Goal: Task Accomplishment & Management: Complete application form

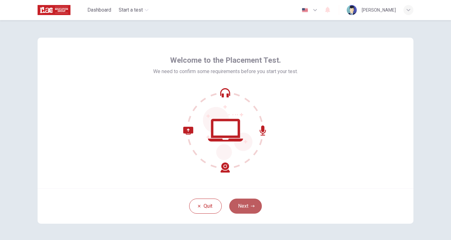
click at [252, 203] on button "Next" at bounding box center [245, 205] width 33 height 15
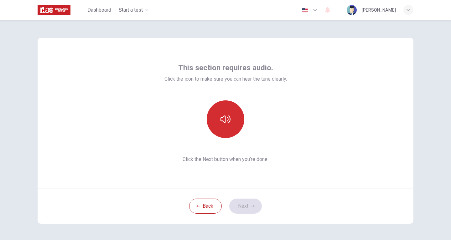
click at [224, 123] on icon "button" at bounding box center [226, 119] width 10 height 10
click at [226, 131] on button "button" at bounding box center [226, 119] width 38 height 38
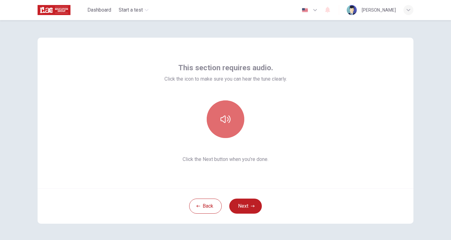
click at [228, 119] on icon "button" at bounding box center [226, 119] width 10 height 10
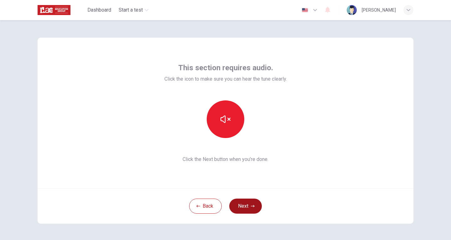
click at [249, 204] on button "Next" at bounding box center [245, 205] width 33 height 15
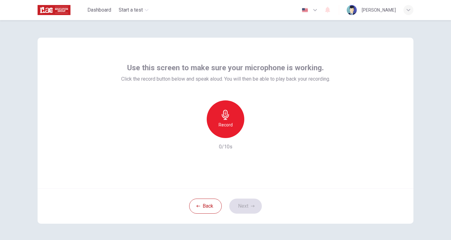
click at [238, 124] on div "Record" at bounding box center [226, 119] width 38 height 38
click at [238, 124] on div "Stop" at bounding box center [226, 119] width 38 height 38
click at [256, 132] on div "button" at bounding box center [254, 133] width 10 height 10
click at [255, 205] on button "Next" at bounding box center [245, 205] width 33 height 15
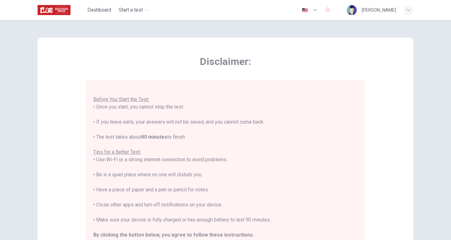
scroll to position [94, 0]
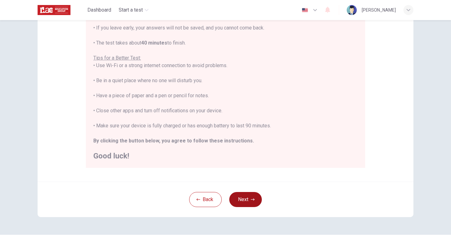
click at [255, 195] on button "Next" at bounding box center [245, 199] width 33 height 15
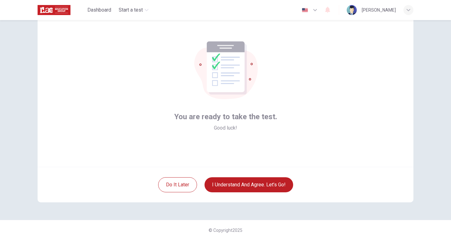
scroll to position [21, 0]
click at [267, 184] on button "I understand and agree. Let’s go!" at bounding box center [249, 184] width 89 height 15
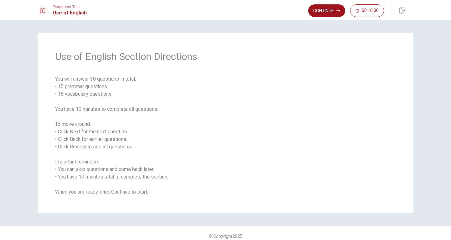
click at [332, 10] on button "Continue" at bounding box center [326, 10] width 37 height 13
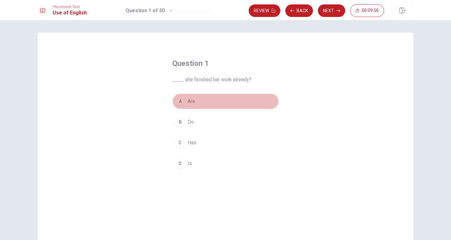
click at [188, 100] on span "Are" at bounding box center [192, 101] width 8 height 8
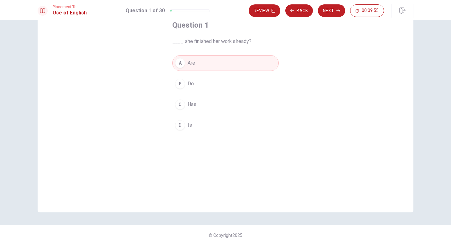
scroll to position [43, 0]
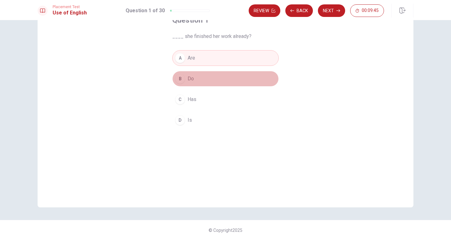
click at [192, 76] on span "Do" at bounding box center [191, 79] width 6 height 8
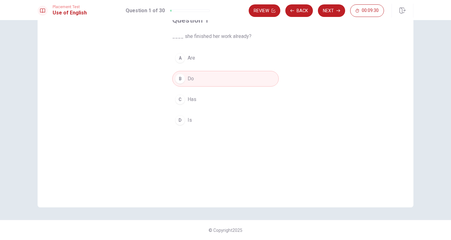
scroll to position [0, 0]
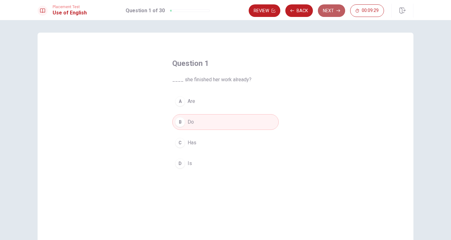
click at [331, 14] on button "Next" at bounding box center [331, 10] width 27 height 13
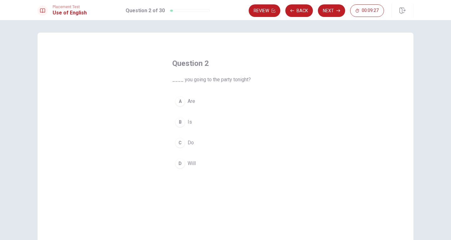
click at [197, 105] on button "A Are" at bounding box center [225, 101] width 107 height 16
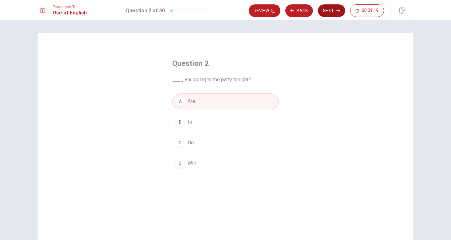
click at [331, 9] on button "Next" at bounding box center [331, 10] width 27 height 13
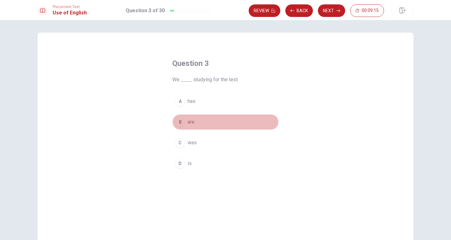
click at [199, 121] on button "B are" at bounding box center [225, 122] width 107 height 16
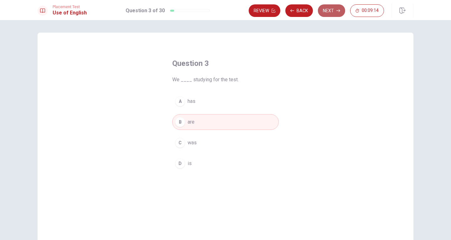
click at [332, 12] on button "Next" at bounding box center [331, 10] width 27 height 13
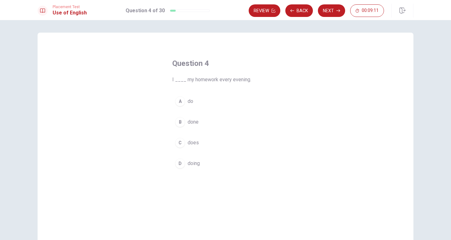
click at [225, 102] on button "A do" at bounding box center [225, 101] width 107 height 16
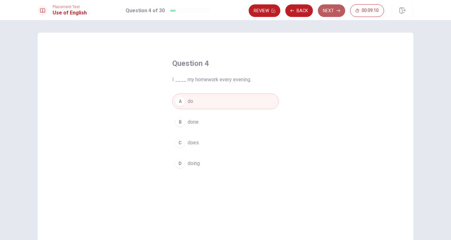
click at [329, 11] on button "Next" at bounding box center [331, 10] width 27 height 13
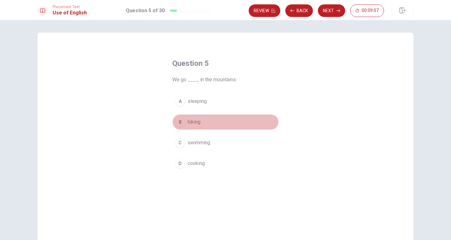
click at [211, 123] on button "B hiking" at bounding box center [225, 122] width 107 height 16
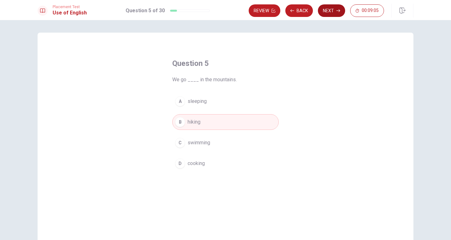
click at [336, 10] on button "Next" at bounding box center [331, 10] width 27 height 13
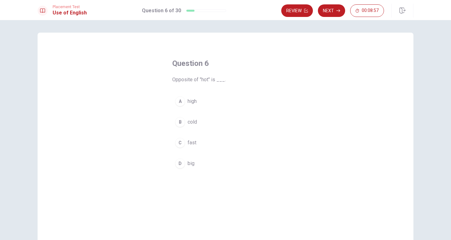
click at [193, 122] on span "cold" at bounding box center [192, 122] width 9 height 8
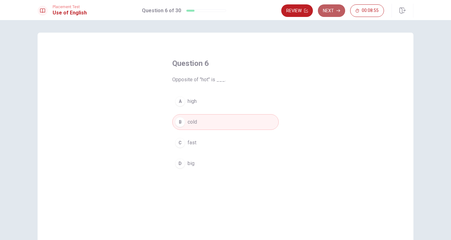
click at [336, 10] on button "Next" at bounding box center [331, 10] width 27 height 13
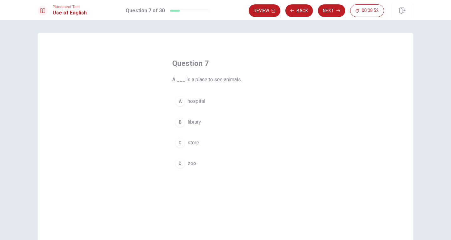
click at [194, 162] on span "zoo" at bounding box center [192, 164] width 8 height 8
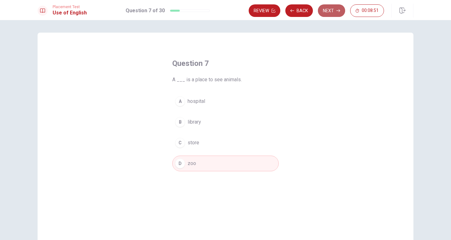
click at [333, 10] on button "Next" at bounding box center [331, 10] width 27 height 13
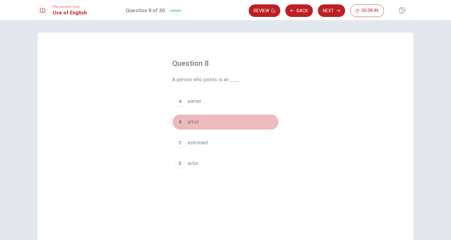
click at [216, 121] on button "B artist" at bounding box center [225, 122] width 107 height 16
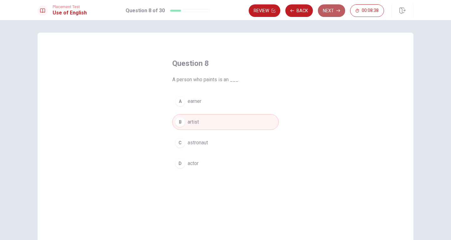
click at [334, 9] on button "Next" at bounding box center [331, 10] width 27 height 13
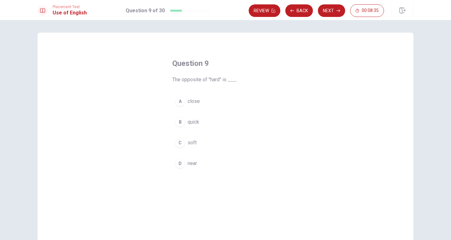
click at [204, 144] on button "C soft" at bounding box center [225, 143] width 107 height 16
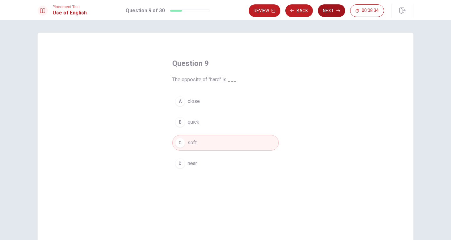
click at [330, 12] on button "Next" at bounding box center [331, 10] width 27 height 13
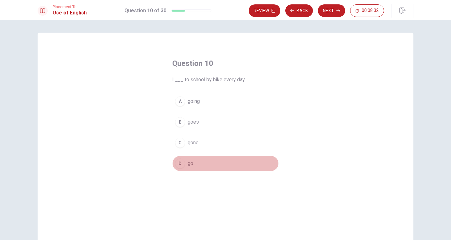
click at [211, 159] on button "D go" at bounding box center [225, 163] width 107 height 16
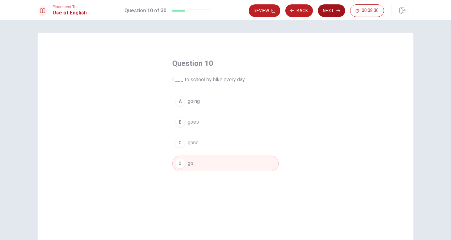
click at [337, 8] on button "Next" at bounding box center [331, 10] width 27 height 13
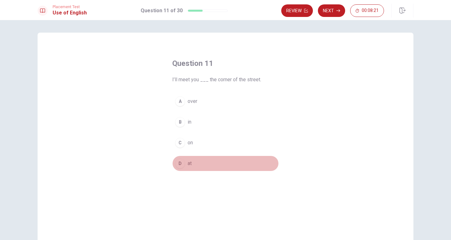
click at [201, 162] on button "D at" at bounding box center [225, 163] width 107 height 16
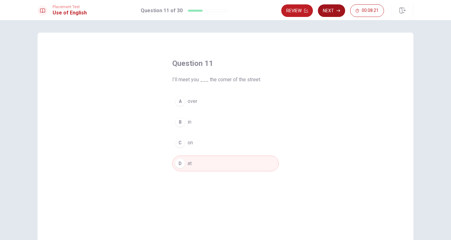
click at [341, 8] on button "Next" at bounding box center [331, 10] width 27 height 13
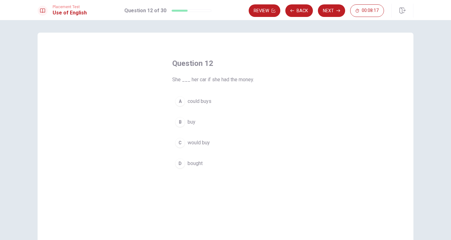
click at [231, 141] on button "C would buy" at bounding box center [225, 143] width 107 height 16
click at [220, 162] on button "D bought" at bounding box center [225, 163] width 107 height 16
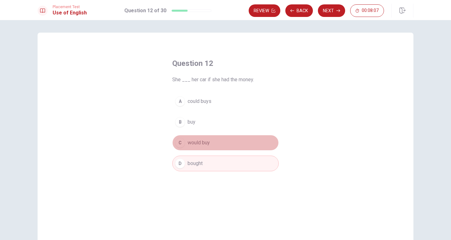
click at [220, 144] on button "C would buy" at bounding box center [225, 143] width 107 height 16
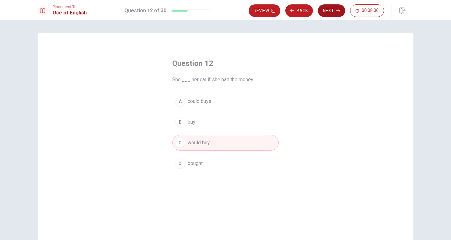
click at [332, 12] on button "Next" at bounding box center [331, 10] width 27 height 13
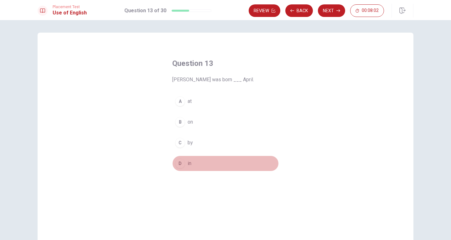
click at [197, 163] on button "D in" at bounding box center [225, 163] width 107 height 16
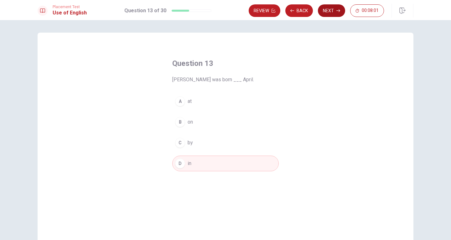
click at [337, 11] on icon "button" at bounding box center [339, 11] width 4 height 4
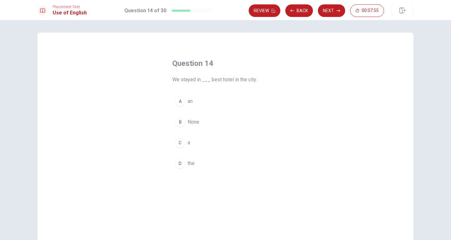
click at [209, 163] on button "D the" at bounding box center [225, 163] width 107 height 16
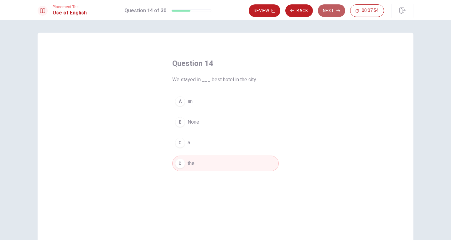
click at [332, 12] on button "Next" at bounding box center [331, 10] width 27 height 13
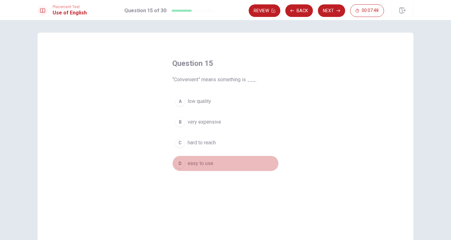
click at [210, 162] on span "easy to use" at bounding box center [201, 164] width 26 height 8
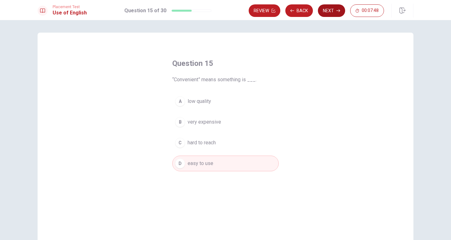
click at [328, 13] on button "Next" at bounding box center [331, 10] width 27 height 13
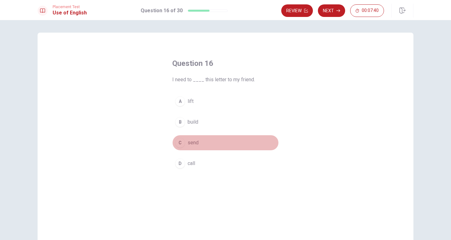
click at [209, 142] on button "C send" at bounding box center [225, 143] width 107 height 16
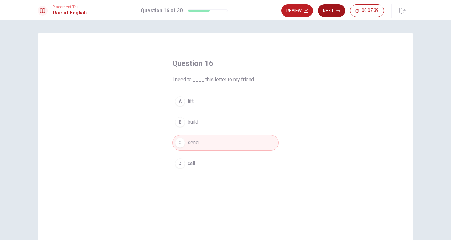
click at [331, 11] on button "Next" at bounding box center [331, 10] width 27 height 13
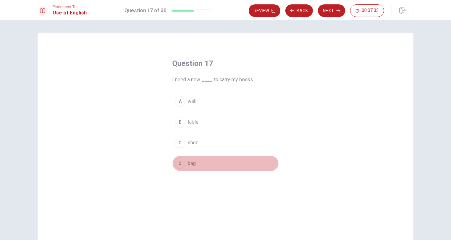
click at [214, 166] on button "D bag" at bounding box center [225, 163] width 107 height 16
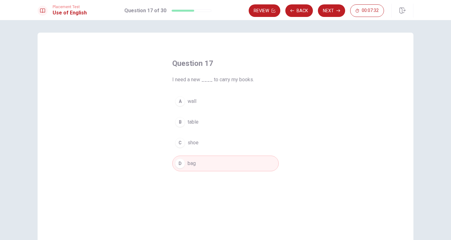
click at [333, 9] on button "Next" at bounding box center [331, 10] width 27 height 13
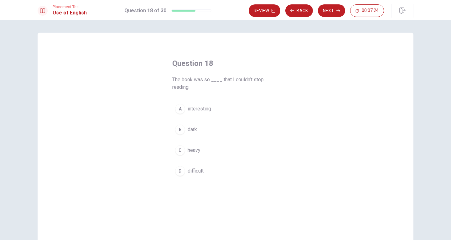
click at [217, 110] on button "A interesting" at bounding box center [225, 109] width 107 height 16
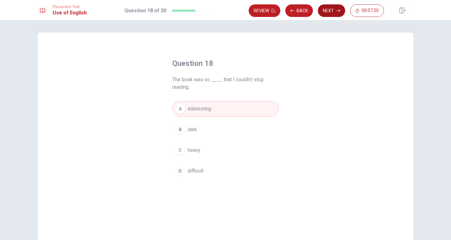
click at [334, 13] on button "Next" at bounding box center [331, 10] width 27 height 13
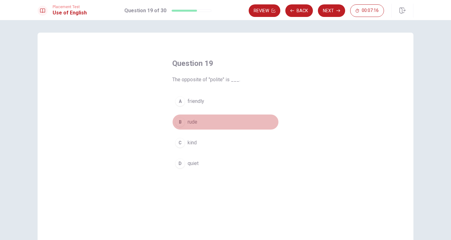
click at [198, 121] on button "B rude" at bounding box center [225, 122] width 107 height 16
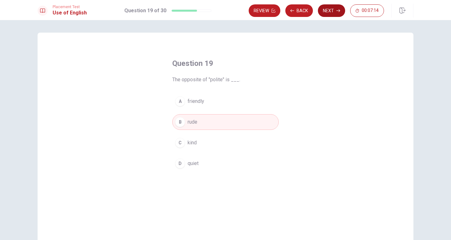
click at [335, 10] on button "Next" at bounding box center [331, 10] width 27 height 13
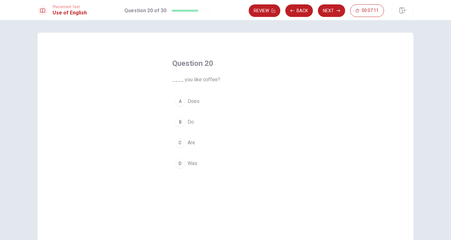
click at [213, 123] on button "B Do" at bounding box center [225, 122] width 107 height 16
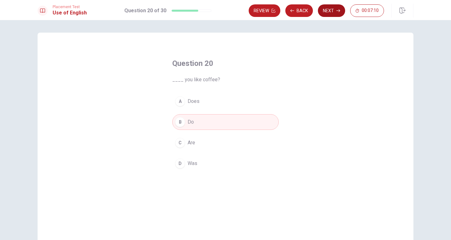
click at [334, 13] on button "Next" at bounding box center [331, 10] width 27 height 13
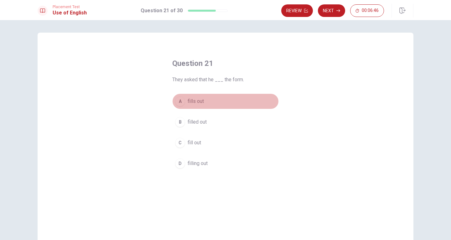
click at [233, 101] on button "A fills out" at bounding box center [225, 101] width 107 height 16
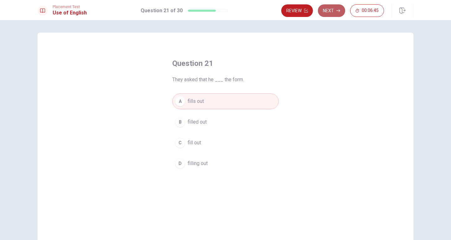
click at [328, 10] on button "Next" at bounding box center [331, 10] width 27 height 13
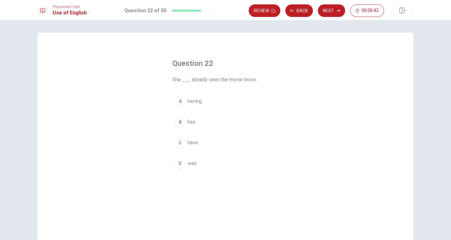
click at [221, 121] on button "B has" at bounding box center [225, 122] width 107 height 16
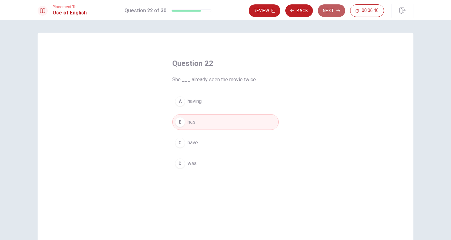
click at [336, 8] on button "Next" at bounding box center [331, 10] width 27 height 13
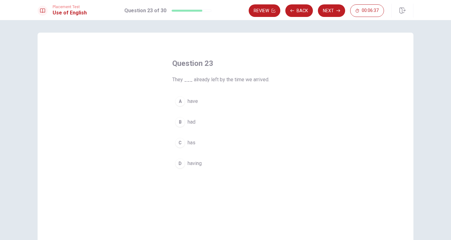
click at [224, 102] on button "A have" at bounding box center [225, 101] width 107 height 16
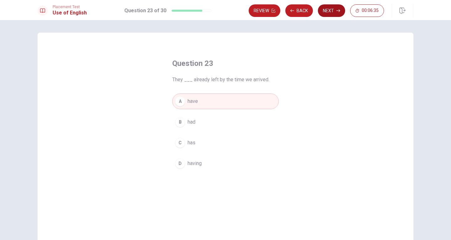
click at [330, 11] on button "Next" at bounding box center [331, 10] width 27 height 13
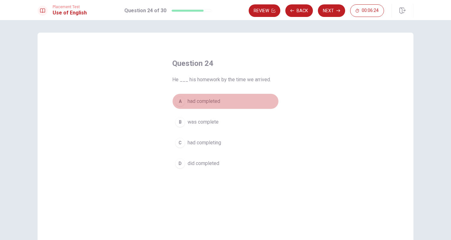
click at [218, 104] on span "had completed" at bounding box center [204, 101] width 33 height 8
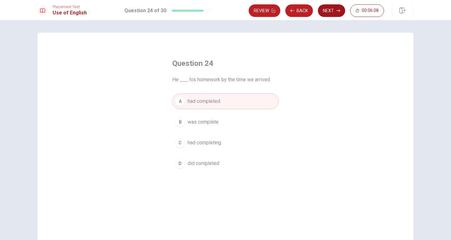
click at [332, 11] on button "Next" at bounding box center [331, 10] width 27 height 13
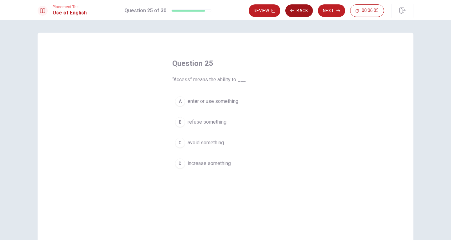
click at [299, 11] on button "Back" at bounding box center [300, 10] width 28 height 13
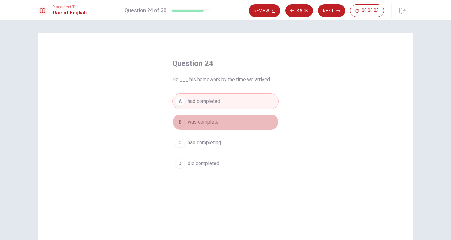
click at [224, 122] on button "B was complete" at bounding box center [225, 122] width 107 height 16
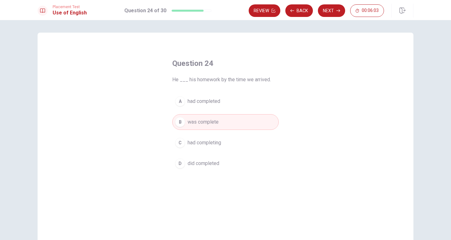
click at [233, 102] on button "A had completed" at bounding box center [225, 101] width 107 height 16
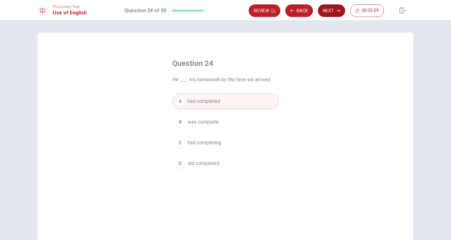
click at [333, 11] on button "Next" at bounding box center [331, 10] width 27 height 13
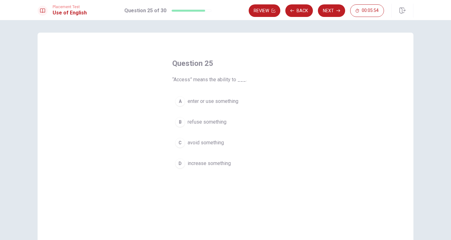
click at [231, 101] on span "enter or use something" at bounding box center [213, 101] width 51 height 8
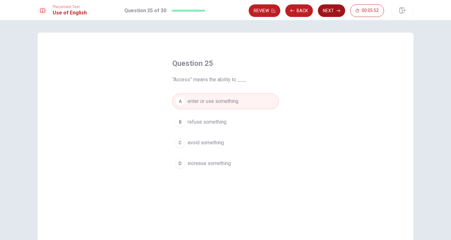
click at [329, 13] on button "Next" at bounding box center [331, 10] width 27 height 13
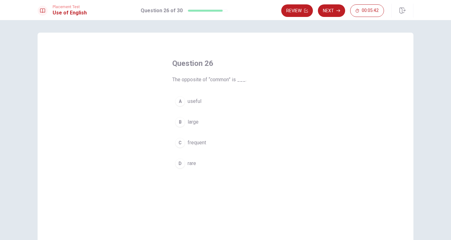
click at [215, 162] on button "D rare" at bounding box center [225, 163] width 107 height 16
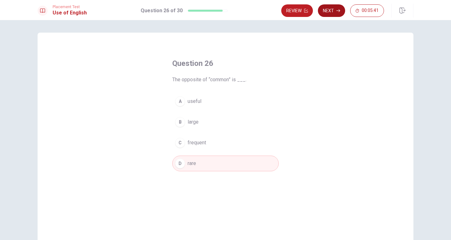
click at [336, 11] on button "Next" at bounding box center [331, 10] width 27 height 13
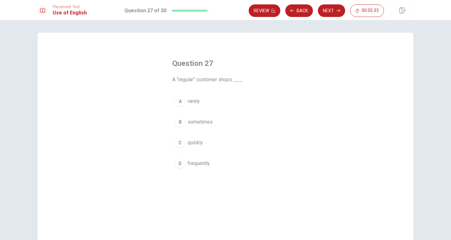
click at [217, 162] on button "D frequently" at bounding box center [225, 163] width 107 height 16
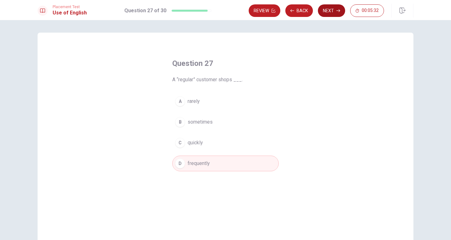
click at [330, 10] on button "Next" at bounding box center [331, 10] width 27 height 13
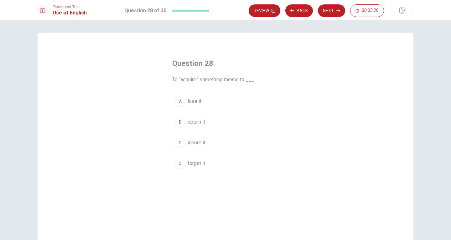
click at [233, 120] on button "B obtain it" at bounding box center [225, 122] width 107 height 16
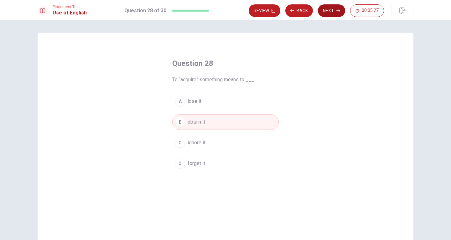
click at [335, 9] on button "Next" at bounding box center [331, 10] width 27 height 13
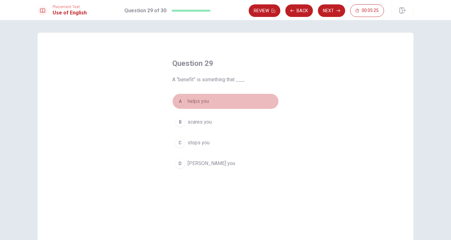
click at [236, 101] on button "A helps you" at bounding box center [225, 101] width 107 height 16
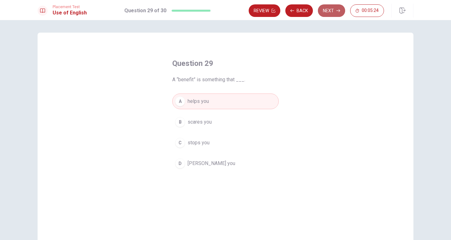
click at [329, 10] on button "Next" at bounding box center [331, 10] width 27 height 13
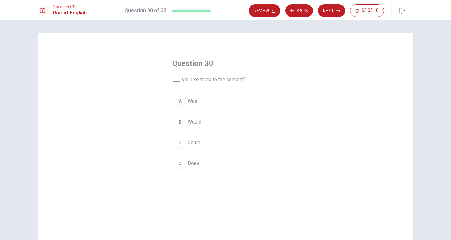
click at [213, 126] on button "B Would" at bounding box center [225, 122] width 107 height 16
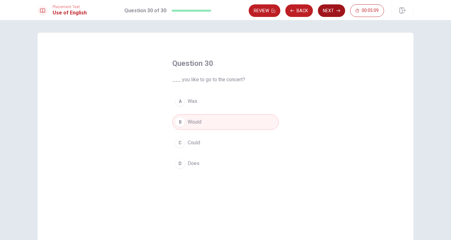
click at [332, 12] on button "Next" at bounding box center [331, 10] width 27 height 13
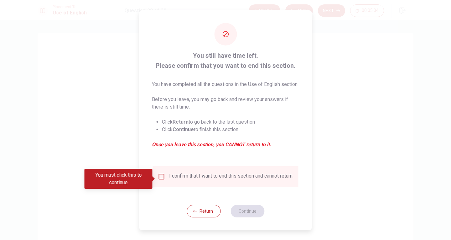
click at [163, 178] on input "You must click this to continue" at bounding box center [162, 177] width 8 height 8
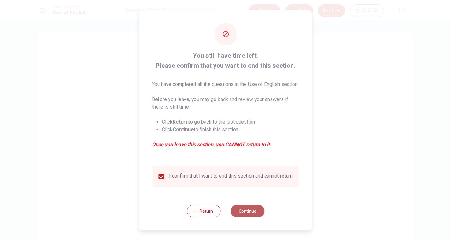
click at [251, 217] on button "Continue" at bounding box center [248, 211] width 34 height 13
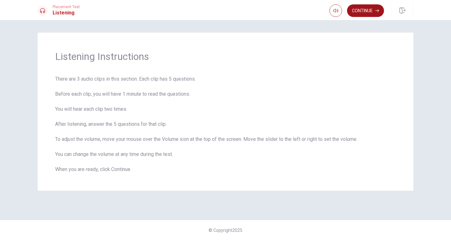
click at [375, 14] on button "Continue" at bounding box center [365, 10] width 37 height 13
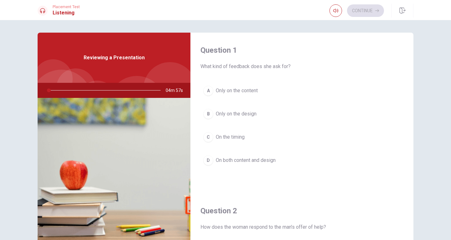
drag, startPoint x: 200, startPoint y: 66, endPoint x: 275, endPoint y: 65, distance: 74.9
click at [275, 65] on span "What kind of feedback does she ask for?" at bounding box center [302, 67] width 203 height 8
click at [279, 65] on span "What kind of feedback does she ask for?" at bounding box center [302, 67] width 203 height 8
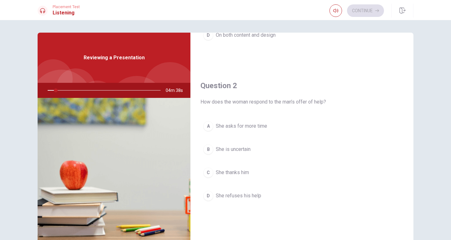
scroll to position [125, 0]
drag, startPoint x: 250, startPoint y: 102, endPoint x: 274, endPoint y: 102, distance: 24.1
click at [274, 102] on span "How does the woman respond to the man’s offer of help?" at bounding box center [302, 102] width 203 height 8
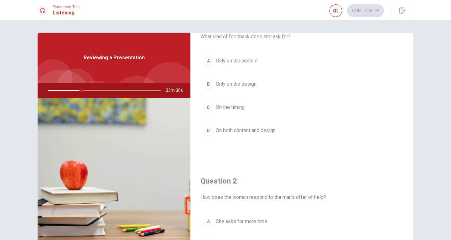
scroll to position [31, 0]
click at [257, 127] on span "On both content and design" at bounding box center [246, 129] width 60 height 8
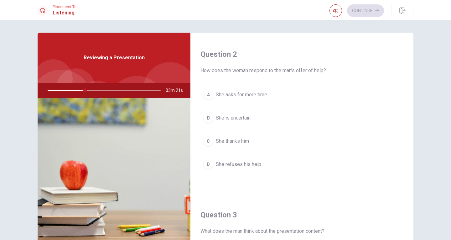
scroll to position [157, 0]
click at [246, 139] on span "She thanks him" at bounding box center [232, 141] width 33 height 8
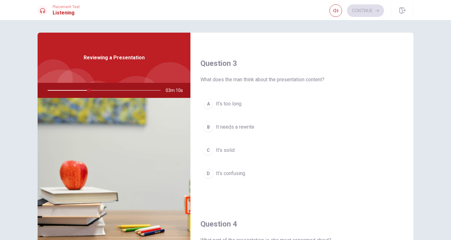
scroll to position [313, 0]
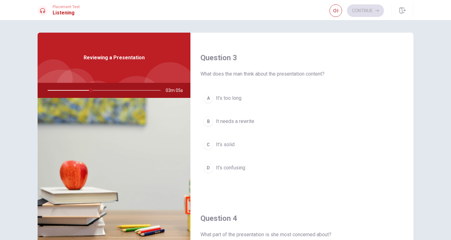
click at [223, 143] on span "It’s solid" at bounding box center [225, 145] width 19 height 8
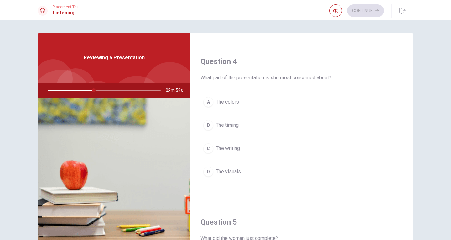
scroll to position [501, 0]
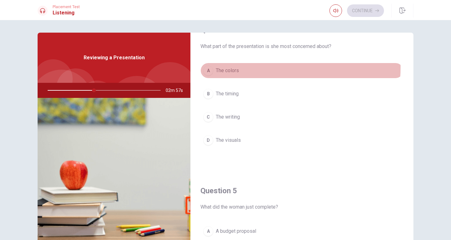
click at [246, 67] on button "A The colors" at bounding box center [302, 71] width 203 height 16
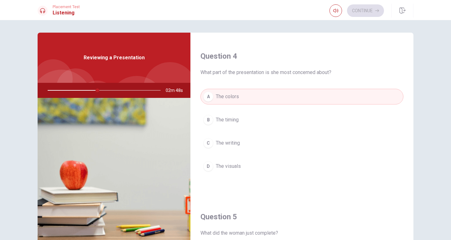
scroll to position [459, 0]
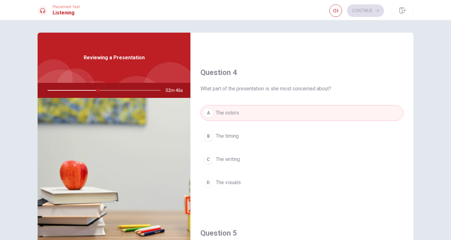
click at [238, 179] on button "D The visuals" at bounding box center [302, 183] width 203 height 16
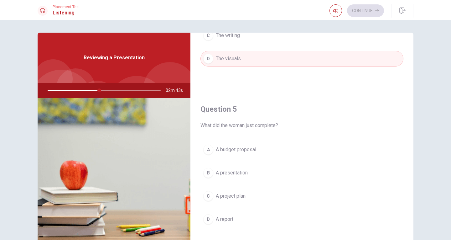
scroll to position [585, 0]
drag, startPoint x: 207, startPoint y: 124, endPoint x: 249, endPoint y: 122, distance: 41.2
click at [248, 122] on span "What did the woman just complete?" at bounding box center [302, 124] width 203 height 8
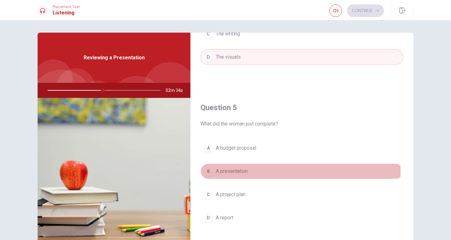
click at [239, 172] on span "A presentation" at bounding box center [232, 171] width 32 height 8
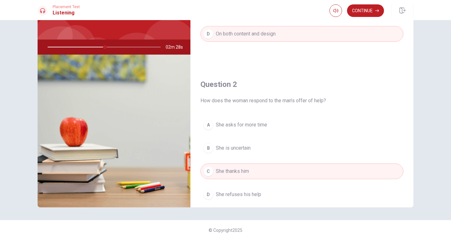
scroll to position [0, 0]
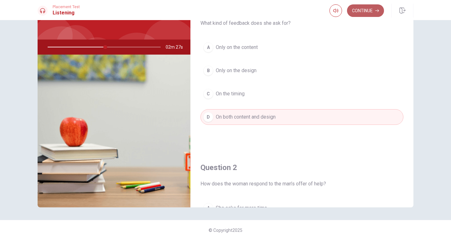
click at [369, 12] on button "Continue" at bounding box center [365, 10] width 37 height 13
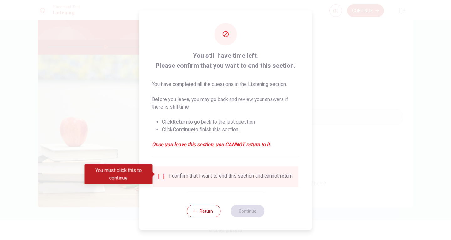
click at [163, 176] on input "You must click this to continue" at bounding box center [162, 177] width 8 height 8
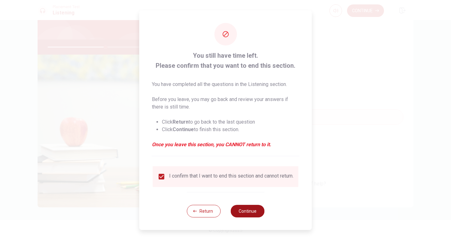
click at [244, 208] on button "Continue" at bounding box center [248, 211] width 34 height 13
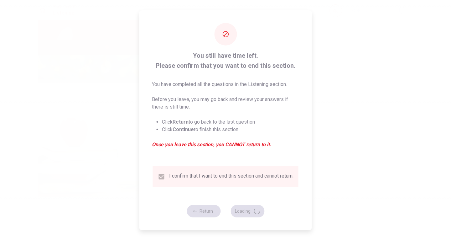
type input "53"
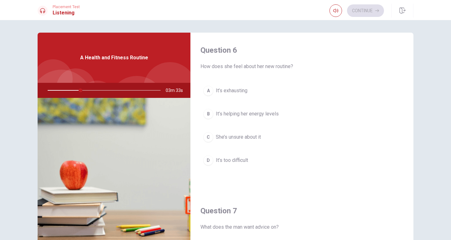
scroll to position [31, 0]
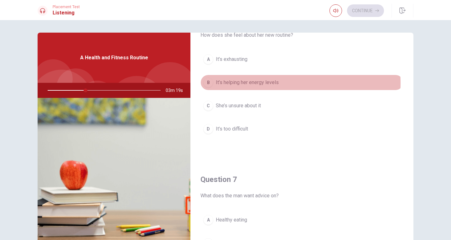
click at [270, 83] on span "It’s helping her energy levels" at bounding box center [247, 83] width 63 height 8
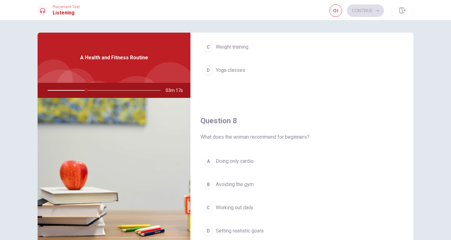
scroll to position [282, 0]
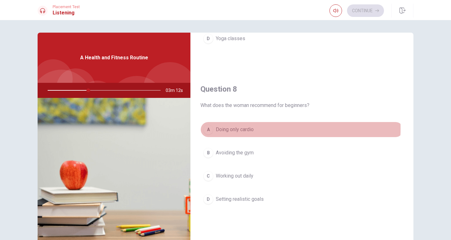
click at [259, 129] on button "A Doing only cardio" at bounding box center [302, 130] width 203 height 16
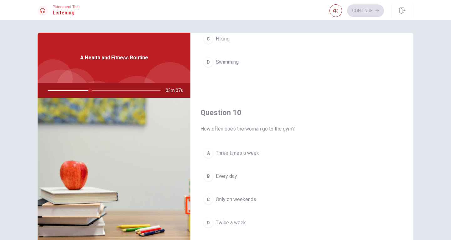
scroll to position [585, 0]
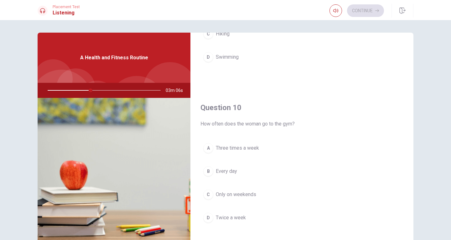
click at [253, 150] on span "Three times a week" at bounding box center [237, 148] width 43 height 8
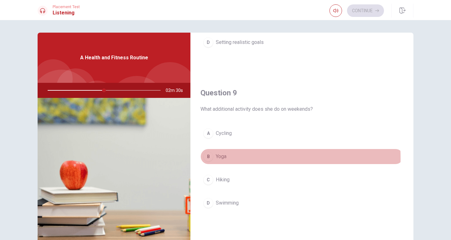
click at [224, 158] on span "Yoga" at bounding box center [221, 157] width 11 height 8
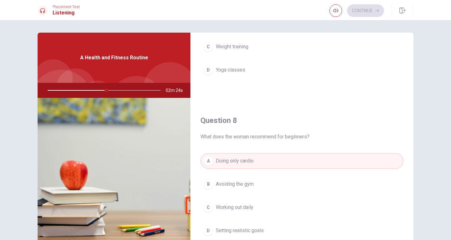
scroll to position [157, 0]
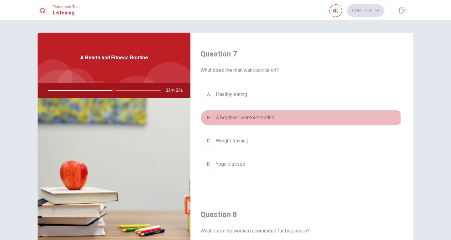
click at [262, 119] on span "A beginner workout routine" at bounding box center [245, 118] width 59 height 8
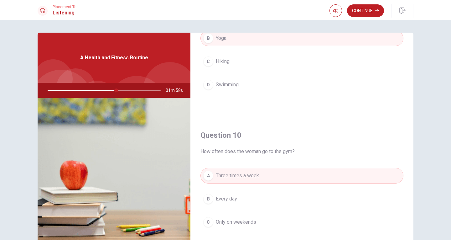
scroll to position [585, 0]
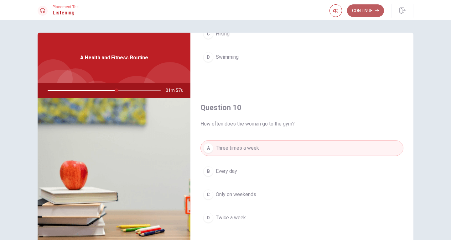
click at [370, 13] on button "Continue" at bounding box center [365, 10] width 37 height 13
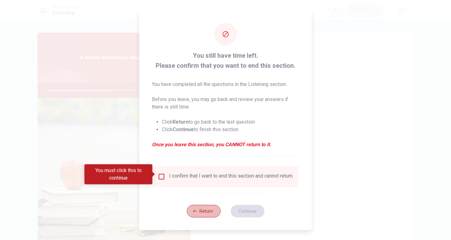
click at [201, 213] on button "Return" at bounding box center [204, 211] width 34 height 13
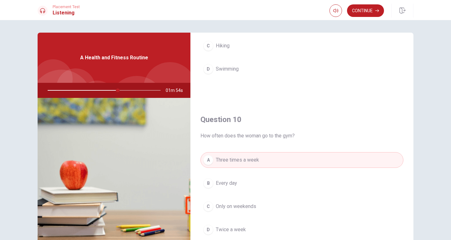
scroll to position [491, 0]
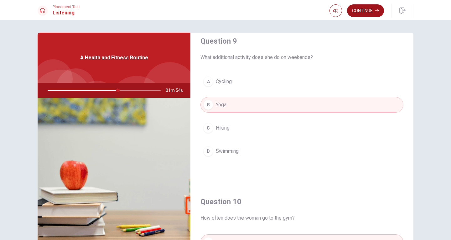
click at [371, 6] on button "Continue" at bounding box center [365, 10] width 37 height 13
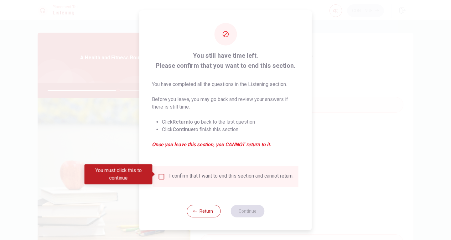
click at [175, 173] on div "I confirm that I want to end this section and cannot return." at bounding box center [231, 177] width 124 height 8
click at [160, 173] on input "You must click this to continue" at bounding box center [162, 177] width 8 height 8
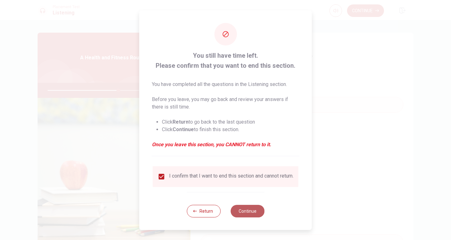
click at [250, 212] on button "Continue" at bounding box center [248, 211] width 34 height 13
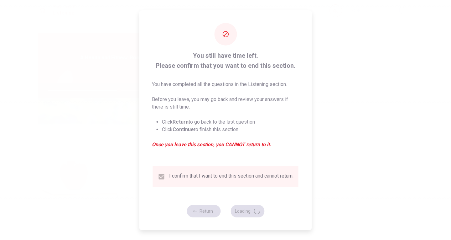
type input "64"
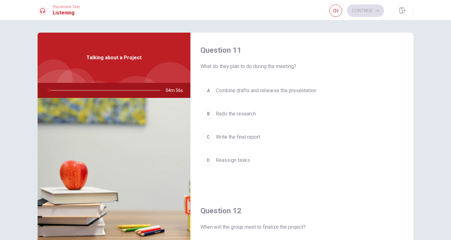
drag, startPoint x: 220, startPoint y: 67, endPoint x: 247, endPoint y: 67, distance: 27.6
click at [247, 67] on span "What do they plan to do during the meeting?" at bounding box center [302, 67] width 203 height 8
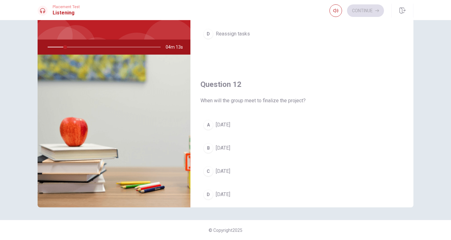
scroll to position [0, 0]
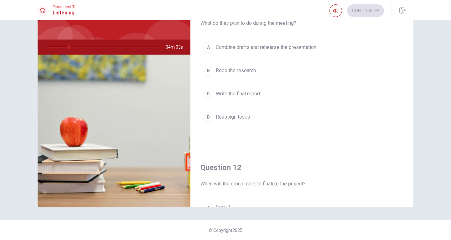
click at [218, 157] on div "Question 12 When will the group meet to finalize the project? A [DATE] B [DATE]…" at bounding box center [302, 230] width 223 height 160
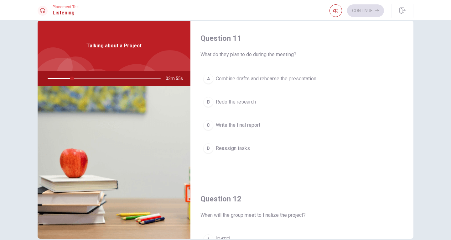
click at [80, 77] on div at bounding box center [103, 78] width 126 height 15
drag, startPoint x: 70, startPoint y: 77, endPoint x: 78, endPoint y: 79, distance: 8.3
click at [80, 78] on div at bounding box center [103, 78] width 126 height 15
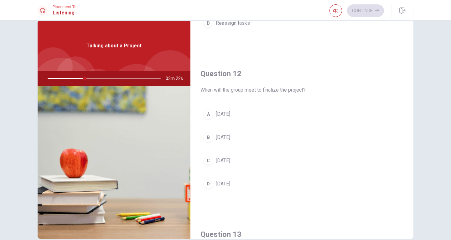
scroll to position [125, 0]
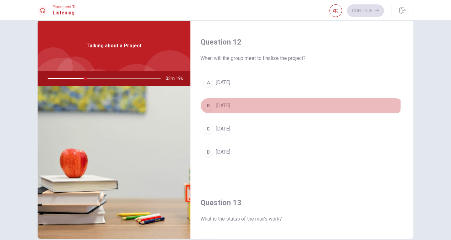
click at [242, 105] on button "B [DATE]" at bounding box center [302, 106] width 203 height 16
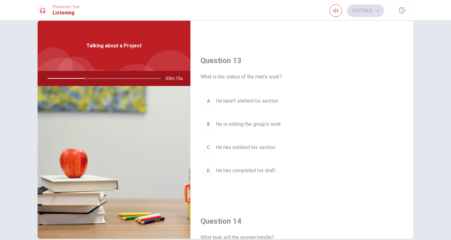
scroll to position [313, 0]
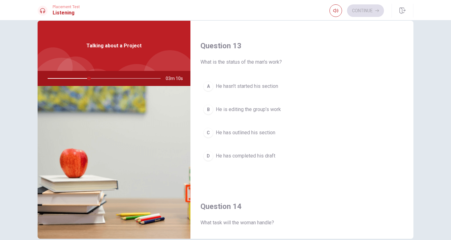
click at [269, 89] on span "He hasn’t started his section" at bounding box center [247, 86] width 62 height 8
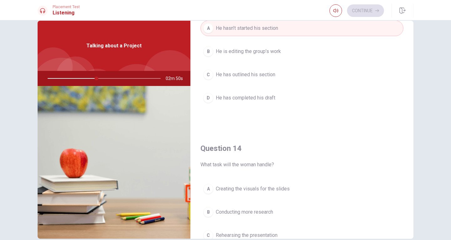
scroll to position [365, 0]
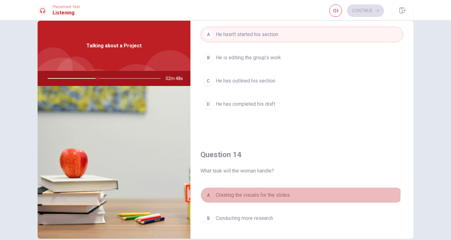
click at [244, 192] on span "Creating the visuals for the slides" at bounding box center [253, 195] width 74 height 8
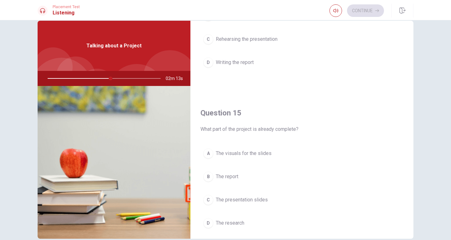
scroll to position [585, 0]
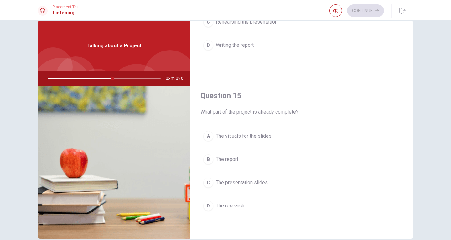
drag, startPoint x: 203, startPoint y: 113, endPoint x: 260, endPoint y: 112, distance: 56.1
click at [260, 112] on span "What part of the project is already complete?" at bounding box center [302, 112] width 203 height 8
drag, startPoint x: 260, startPoint y: 112, endPoint x: 284, endPoint y: 114, distance: 23.9
click at [284, 113] on span "What part of the project is already complete?" at bounding box center [302, 112] width 203 height 8
click at [284, 114] on span "What part of the project is already complete?" at bounding box center [302, 112] width 203 height 8
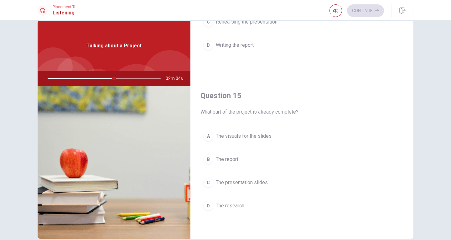
click at [260, 196] on div "A The visuals for the slides B The report C The presentation slides D The resea…" at bounding box center [302, 177] width 203 height 98
click at [265, 183] on span "The presentation slides" at bounding box center [242, 183] width 52 height 8
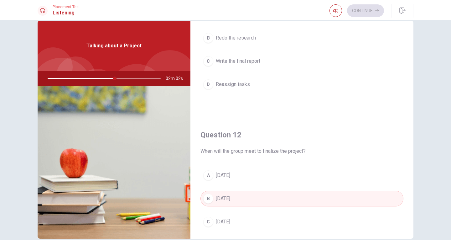
scroll to position [0, 0]
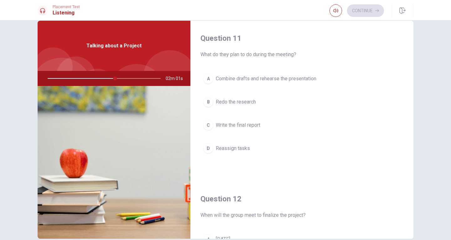
click at [295, 81] on span "Combine drafts and rehearse the presentation" at bounding box center [266, 79] width 101 height 8
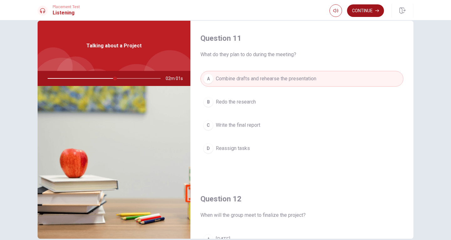
click at [367, 11] on button "Continue" at bounding box center [365, 10] width 37 height 13
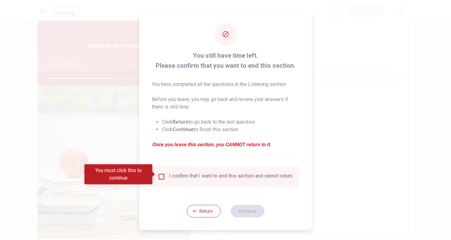
click at [159, 173] on input "You must click this to continue" at bounding box center [162, 177] width 8 height 8
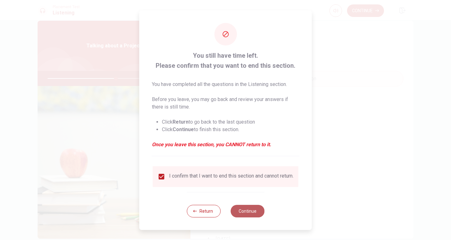
click at [245, 214] on button "Continue" at bounding box center [248, 211] width 34 height 13
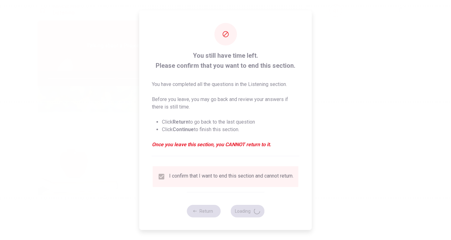
type input "61"
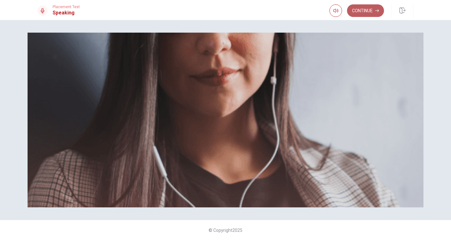
click at [370, 12] on button "Continue" at bounding box center [365, 10] width 37 height 13
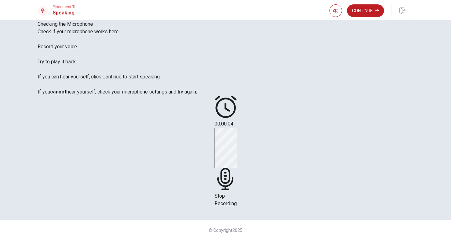
scroll to position [99, 0]
click at [237, 128] on div "Stop Recording" at bounding box center [226, 168] width 22 height 80
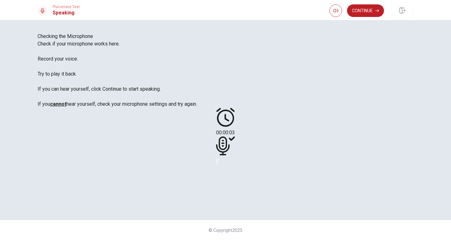
scroll to position [5, 0]
click at [225, 170] on icon "Play Audio" at bounding box center [222, 167] width 6 height 8
click at [374, 13] on button "Continue" at bounding box center [365, 10] width 37 height 13
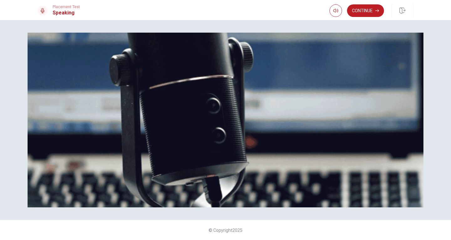
scroll to position [36, 0]
click at [371, 10] on button "Continue" at bounding box center [365, 10] width 37 height 13
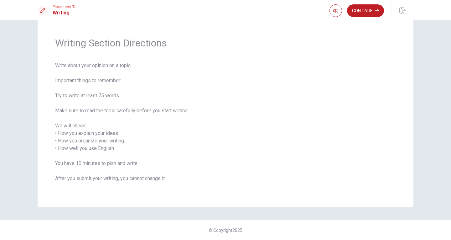
scroll to position [0, 0]
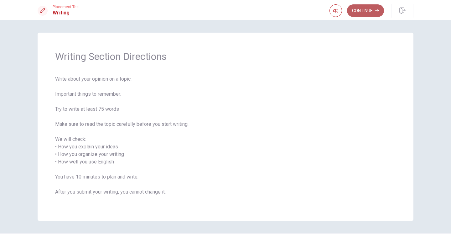
click at [370, 12] on button "Continue" at bounding box center [365, 10] width 37 height 13
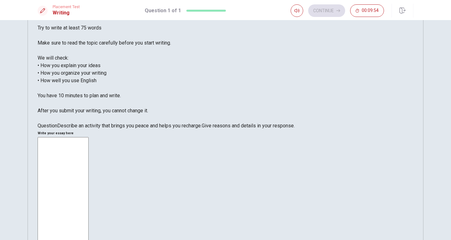
scroll to position [47, 0]
drag, startPoint x: 55, startPoint y: 170, endPoint x: 79, endPoint y: 171, distance: 24.1
click at [77, 128] on span "Describe an activity that brings you peace and helps you recharge." at bounding box center [129, 125] width 144 height 6
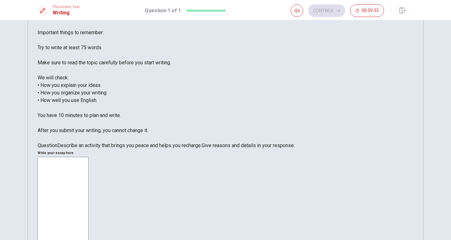
scroll to position [15, 0]
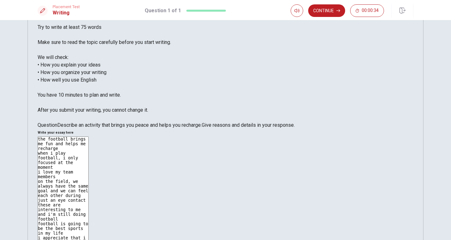
scroll to position [0, 0]
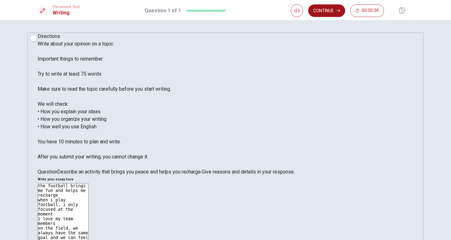
type textarea "the football brings me fun and helps me recharge when i play football, i only f…"
click at [333, 11] on button "Continue" at bounding box center [326, 10] width 37 height 13
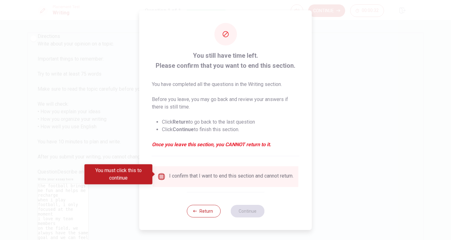
click at [160, 174] on input "You must click this to continue" at bounding box center [162, 177] width 8 height 8
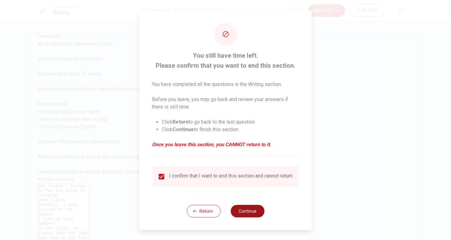
click at [247, 210] on button "Continue" at bounding box center [248, 211] width 34 height 13
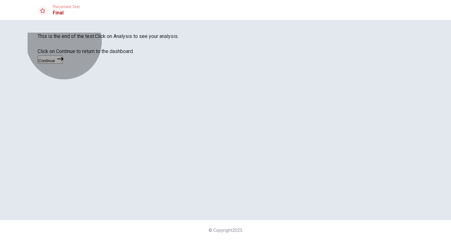
click at [63, 64] on button "Continue" at bounding box center [50, 59] width 25 height 8
